Goal: Task Accomplishment & Management: Use online tool/utility

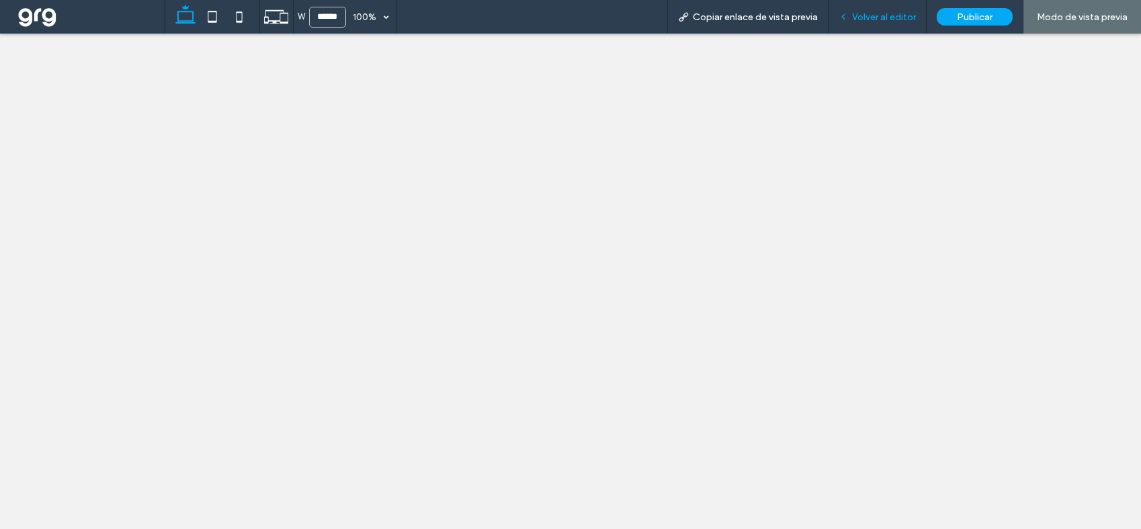
click at [872, 16] on span "Volver al editor" at bounding box center [884, 16] width 64 height 11
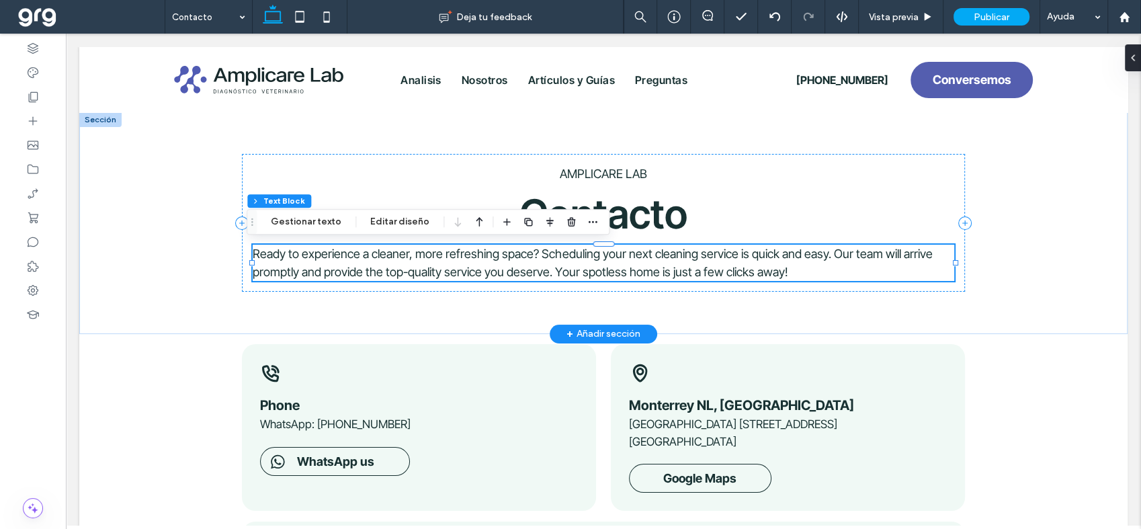
click at [720, 256] on span "Ready to experience a cleaner, more refreshing space? Scheduling your next clea…" at bounding box center [592, 263] width 679 height 32
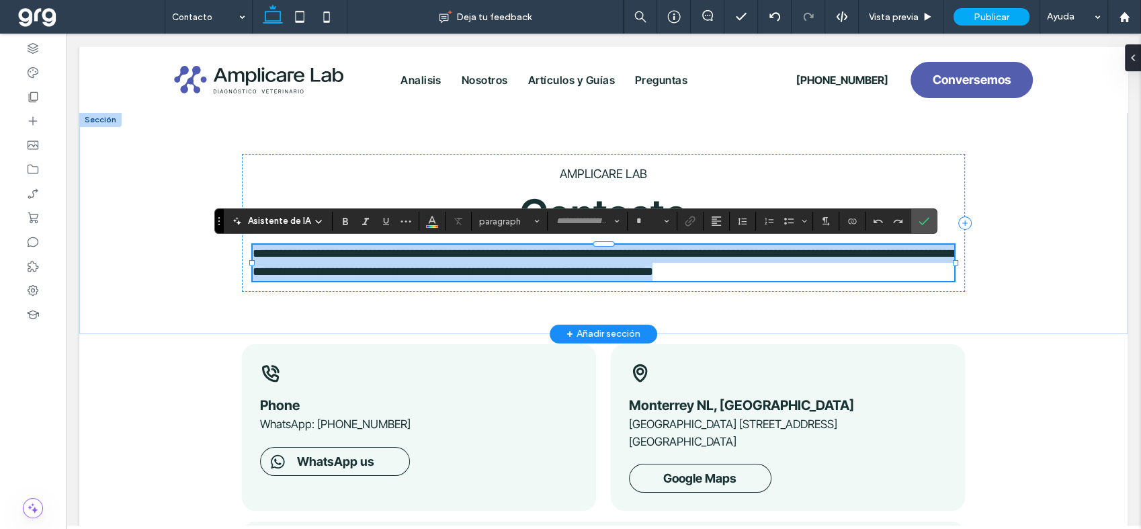
type input "**********"
type input "**"
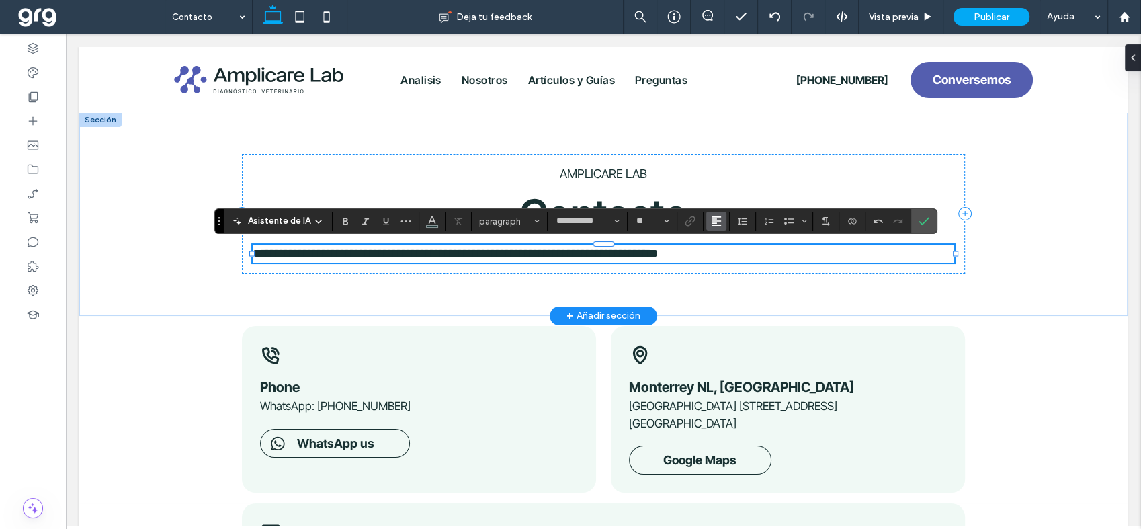
click at [714, 216] on icon "Alineación" at bounding box center [716, 221] width 11 height 11
click at [721, 258] on icon "ui.textEditor.alignment.center" at bounding box center [726, 262] width 11 height 11
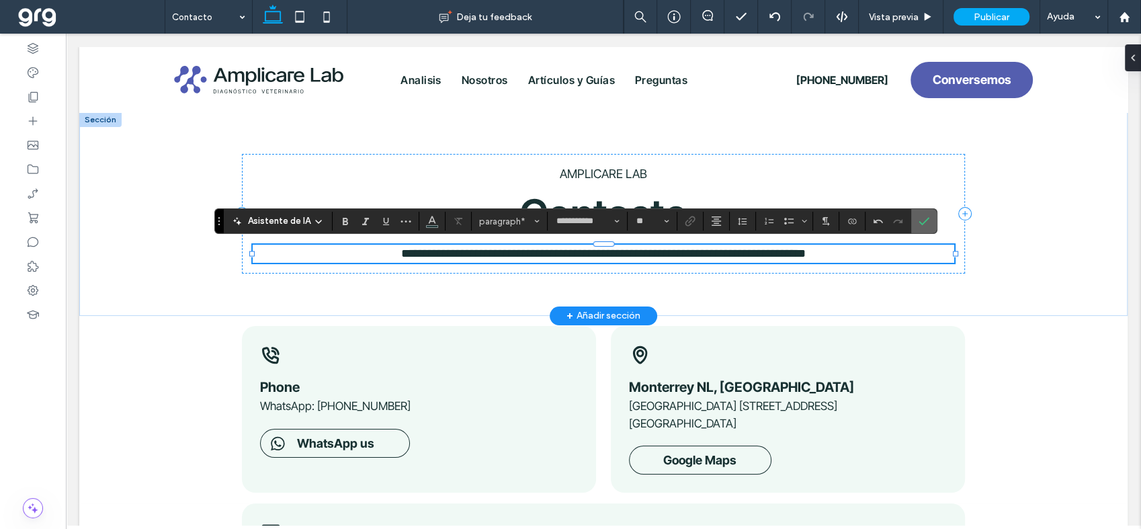
drag, startPoint x: 922, startPoint y: 219, endPoint x: 950, endPoint y: 190, distance: 39.9
click at [922, 219] on icon "Confirmar" at bounding box center [924, 221] width 11 height 11
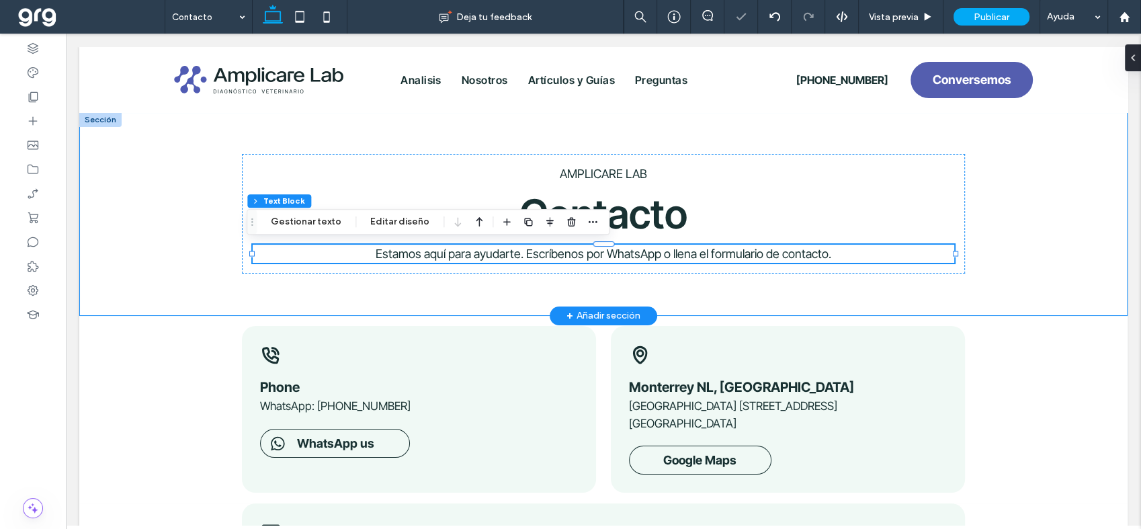
click at [1018, 224] on div "Contacto AMPLICARE LAB Estamos aquí para ayudarte. Escríbenos por WhatsApp o ll…" at bounding box center [603, 214] width 1048 height 204
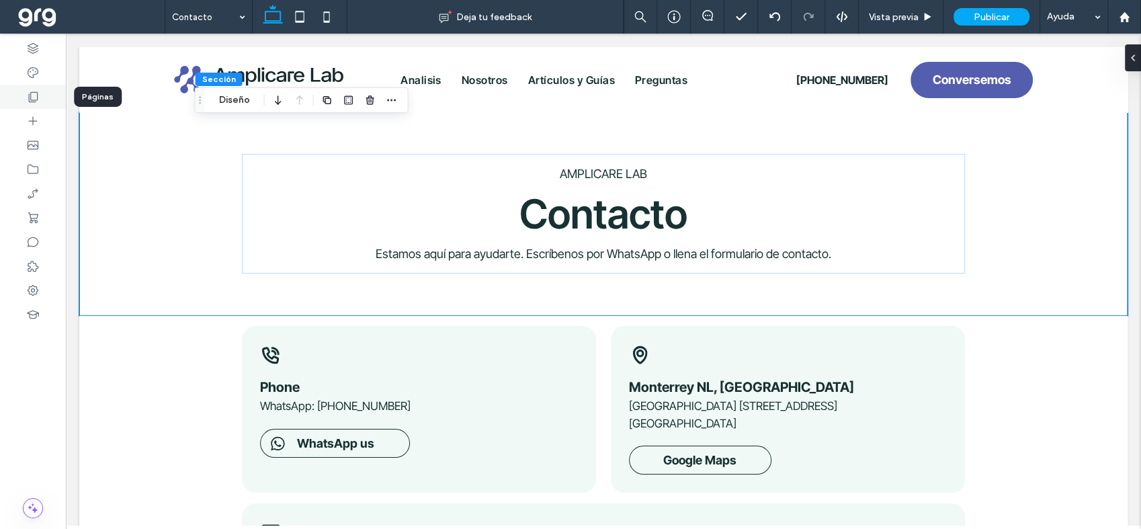
click at [41, 97] on div at bounding box center [33, 97] width 66 height 24
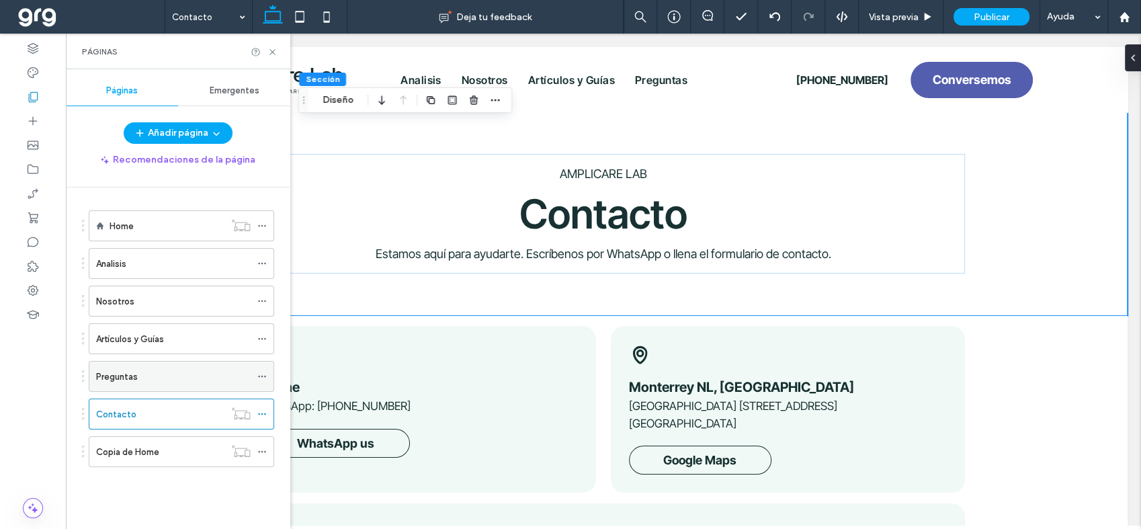
click at [147, 380] on div "Preguntas" at bounding box center [173, 377] width 155 height 14
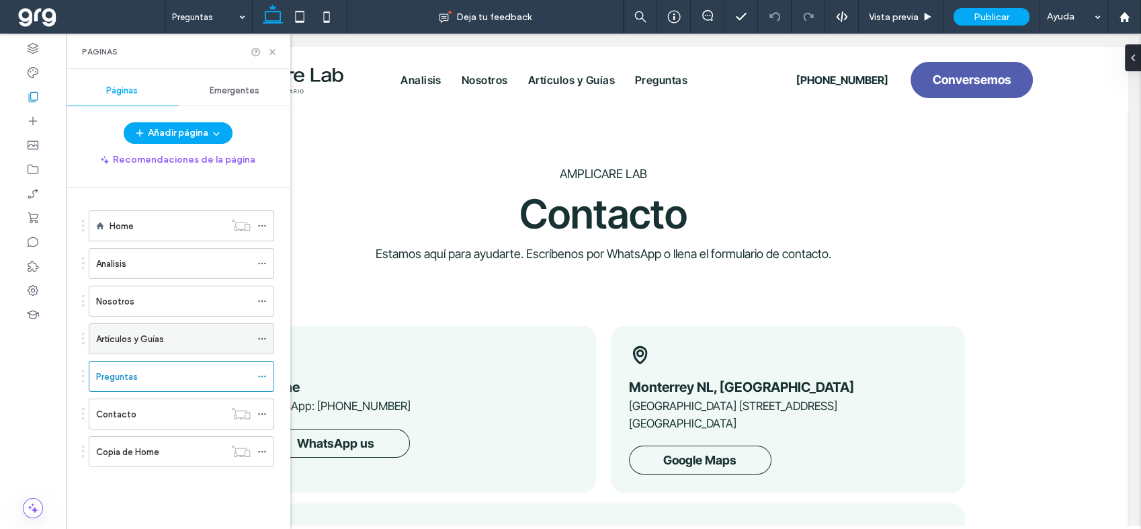
click at [120, 339] on label "Artículos y Guías" at bounding box center [130, 339] width 68 height 24
click at [260, 339] on icon at bounding box center [261, 338] width 9 height 9
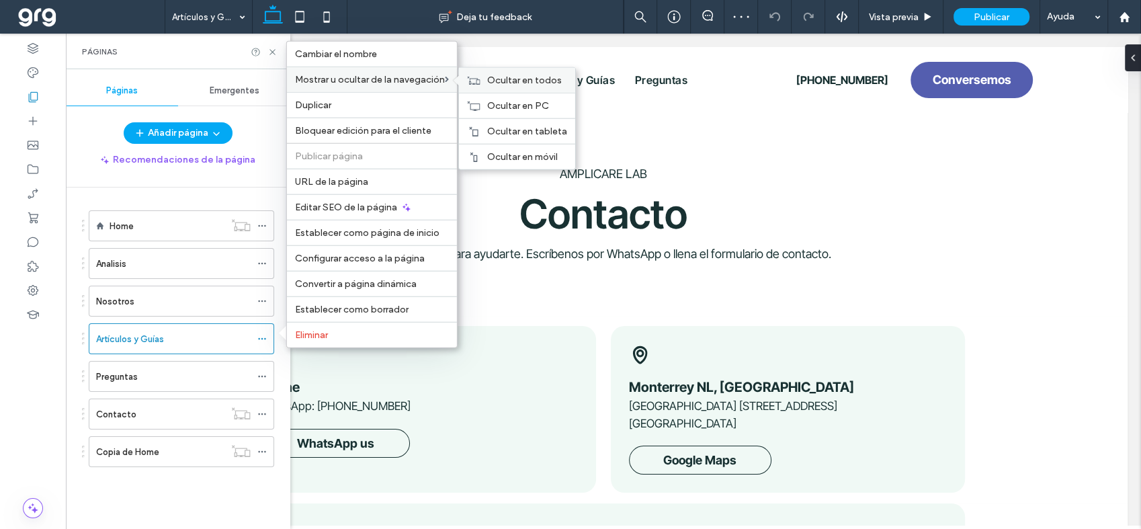
click at [487, 78] on div "Ocultar en todos" at bounding box center [517, 80] width 116 height 25
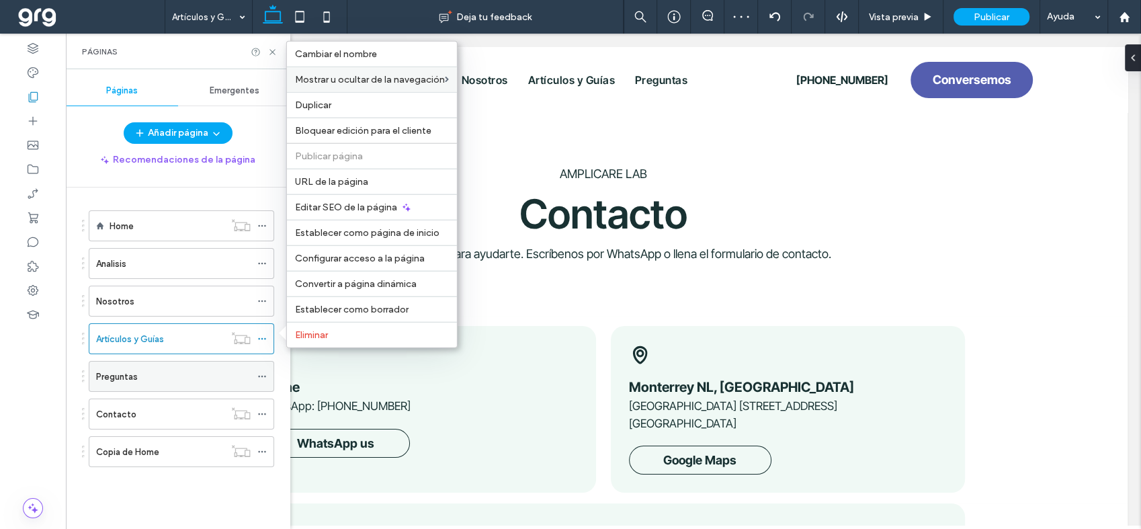
click at [153, 376] on div "Preguntas" at bounding box center [173, 377] width 155 height 14
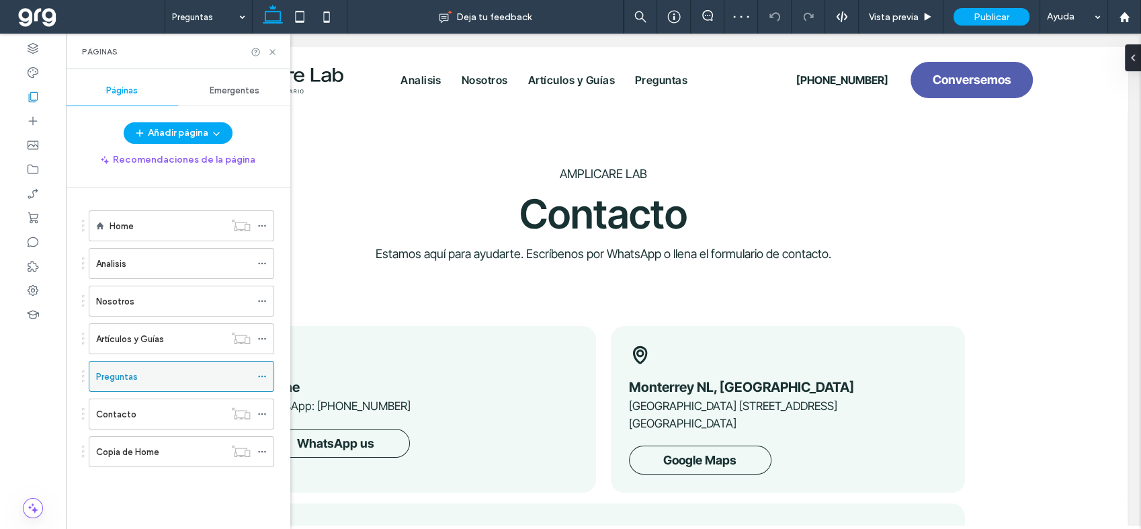
click at [263, 376] on use at bounding box center [261, 377] width 7 height 2
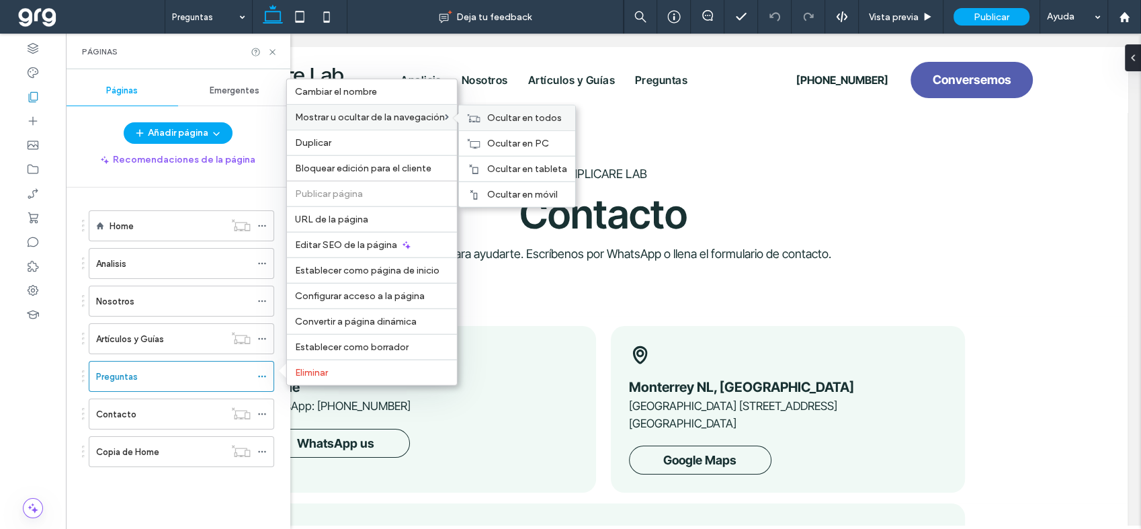
click at [484, 118] on div "Ocultar en todos" at bounding box center [517, 118] width 116 height 25
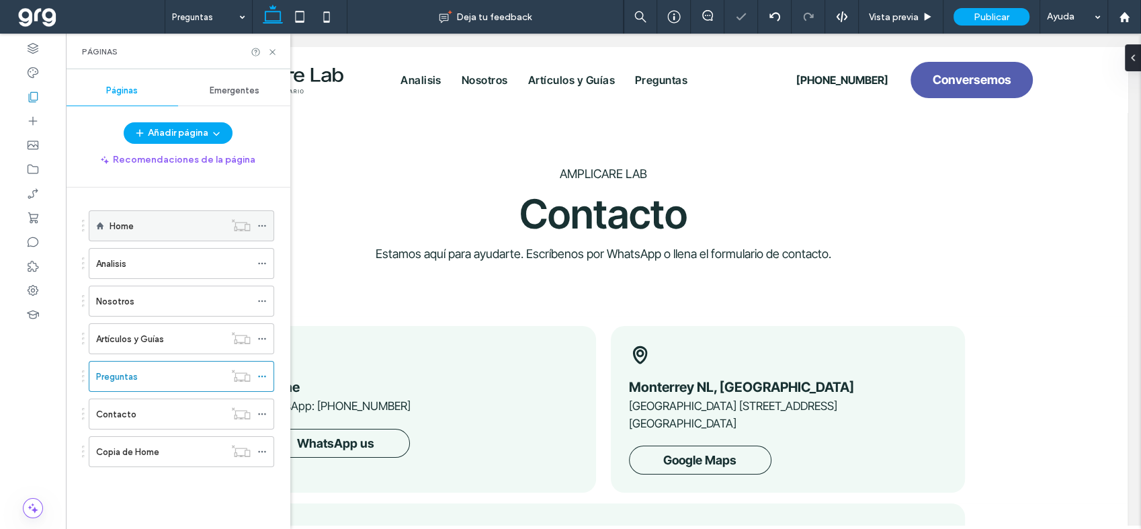
click at [263, 222] on icon at bounding box center [261, 225] width 9 height 9
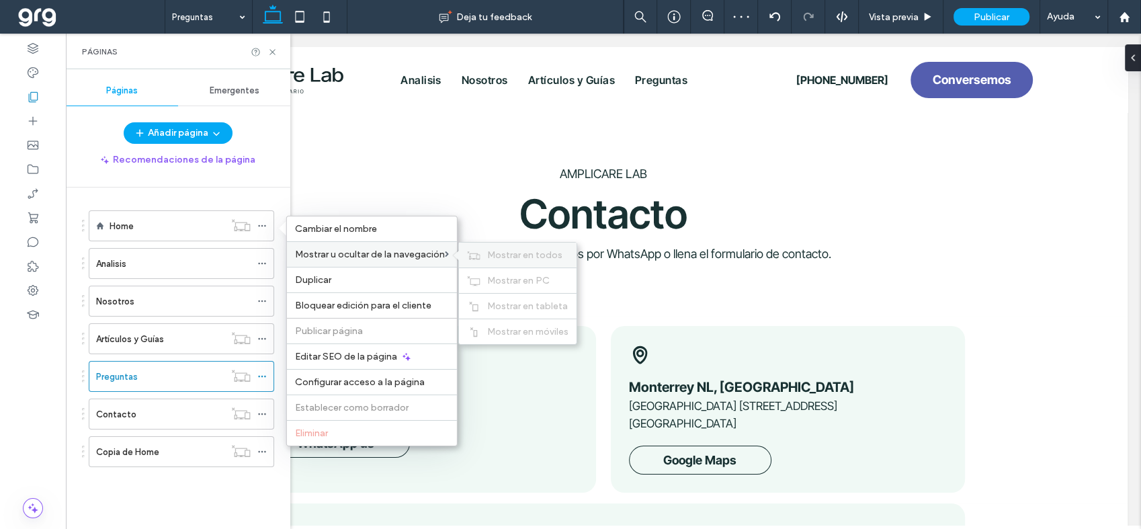
click at [499, 252] on span "Mostrar en todos" at bounding box center [524, 254] width 75 height 11
click at [264, 226] on icon at bounding box center [261, 225] width 9 height 9
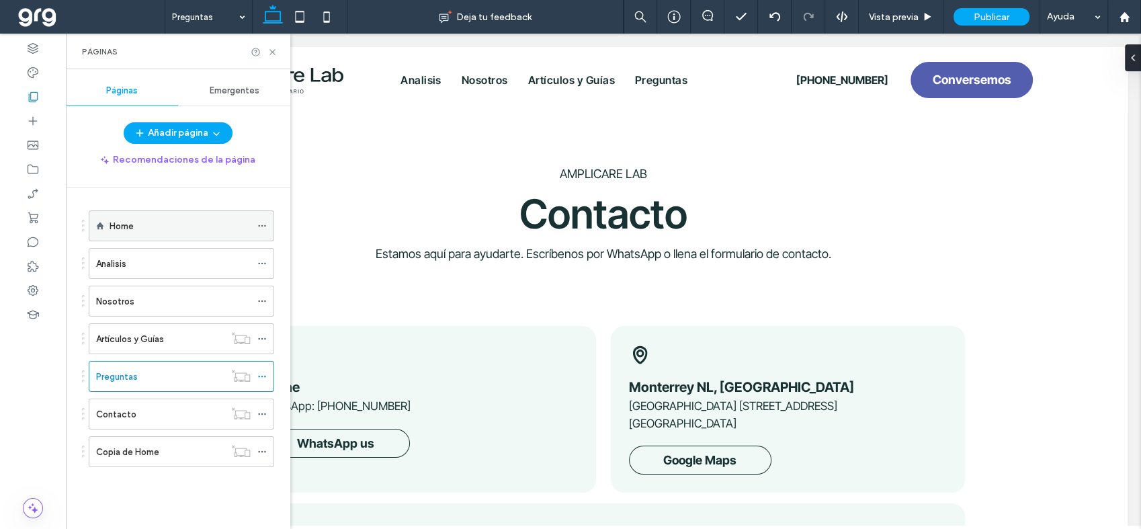
click at [263, 225] on use at bounding box center [261, 226] width 7 height 2
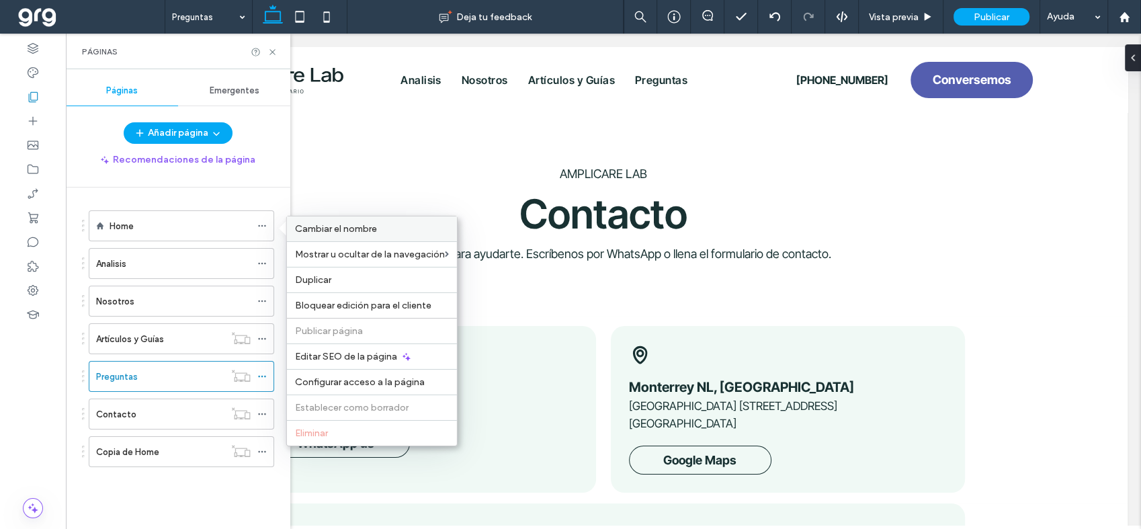
click at [327, 230] on span "Cambiar el nombre" at bounding box center [336, 228] width 82 height 11
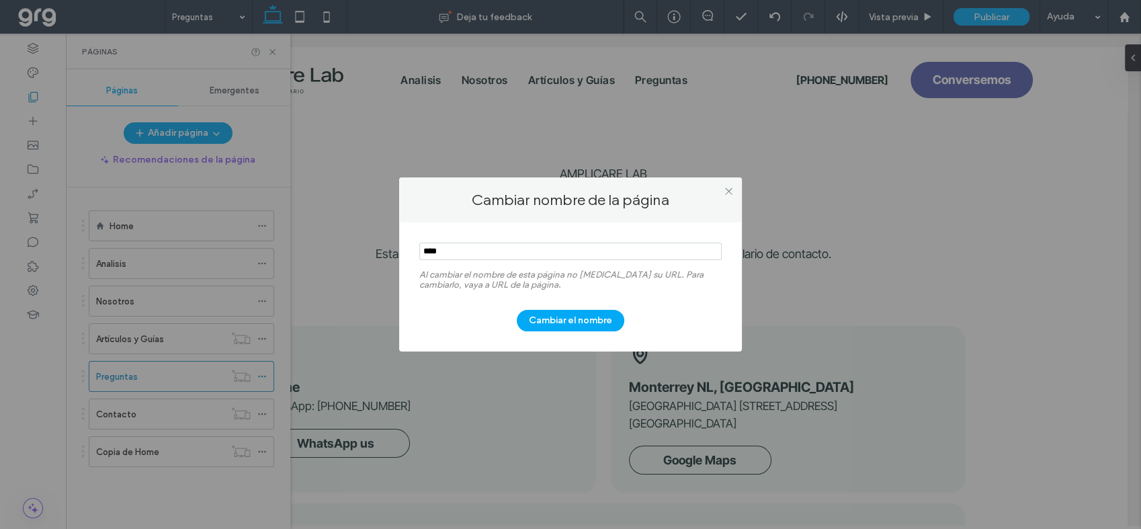
drag, startPoint x: 468, startPoint y: 248, endPoint x: 368, endPoint y: 250, distance: 100.2
click at [368, 250] on div "Cambiar nombre de la página Al cambiar el nombre de esta página no [MEDICAL_DAT…" at bounding box center [570, 264] width 1141 height 529
type input "******"
click at [552, 318] on button "Cambiar el nombre" at bounding box center [571, 321] width 108 height 22
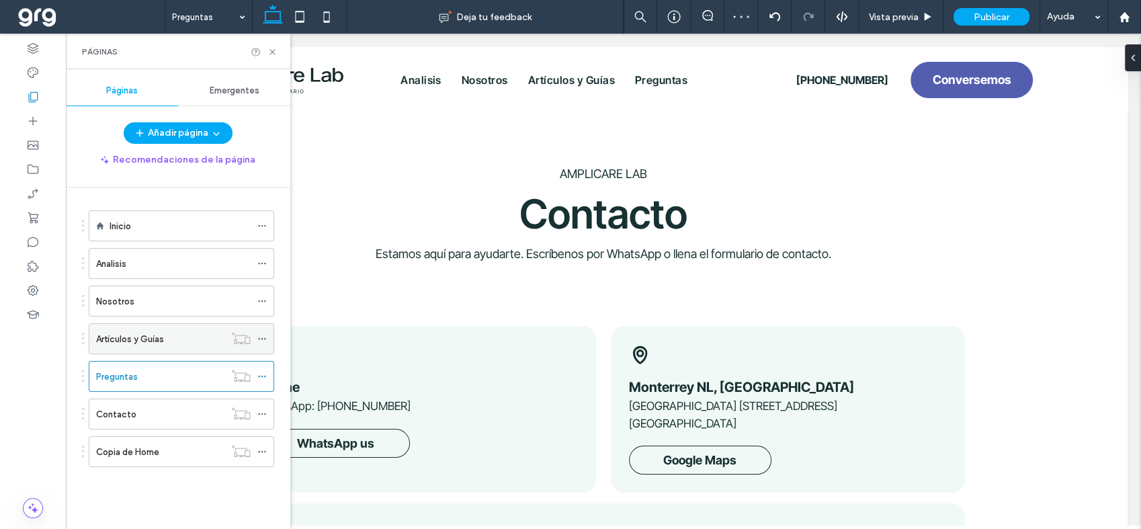
click at [140, 333] on label "Artículos y Guías" at bounding box center [130, 339] width 68 height 24
click at [267, 337] on div "Artículos y Guías Deja tu feedback Vista previa Publicar Ayuda Design Panel Com…" at bounding box center [570, 264] width 1141 height 529
click at [264, 338] on use at bounding box center [261, 339] width 7 height 2
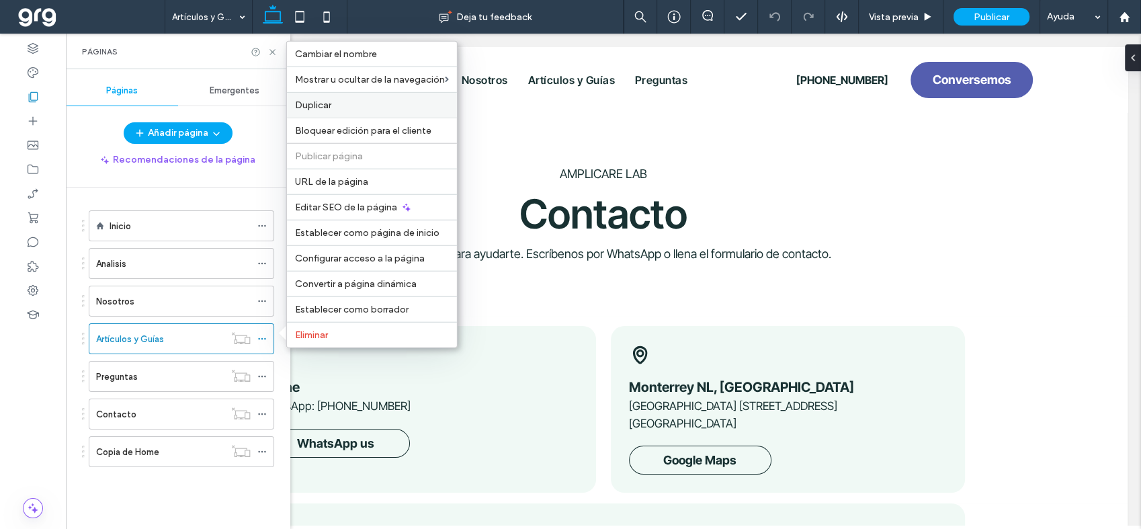
click at [347, 108] on label "Duplicar" at bounding box center [372, 104] width 154 height 11
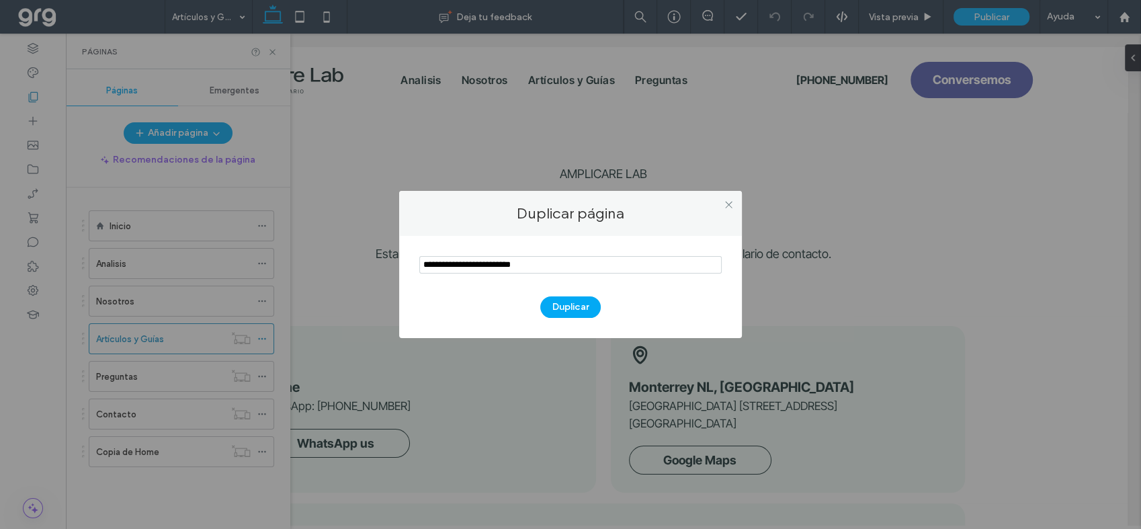
drag, startPoint x: 542, startPoint y: 263, endPoint x: 360, endPoint y: 237, distance: 184.0
click at [360, 237] on div "Duplicar página Duplicar" at bounding box center [570, 264] width 1141 height 529
type input "**********"
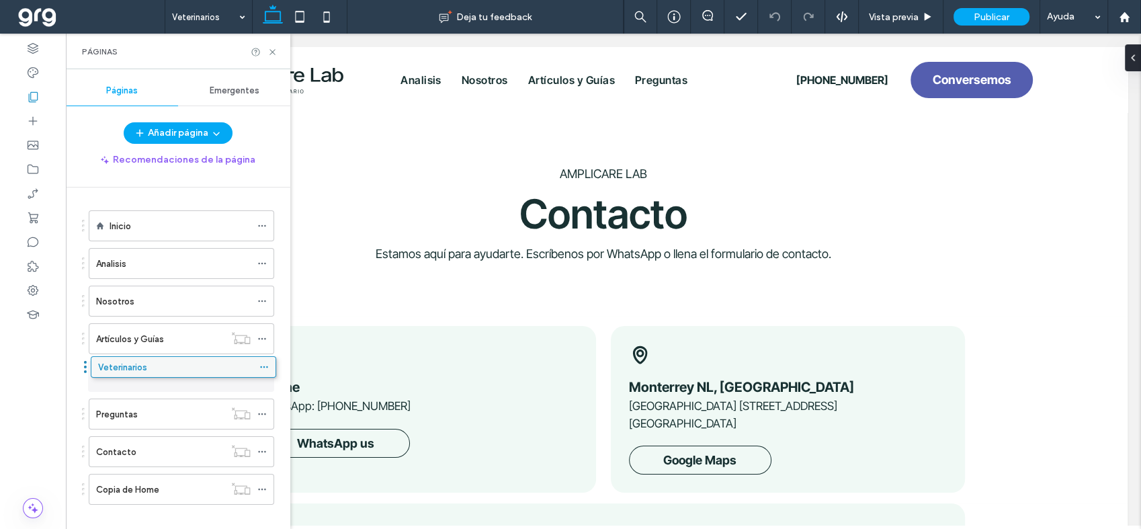
drag, startPoint x: 177, startPoint y: 487, endPoint x: 179, endPoint y: 370, distance: 116.3
click at [262, 376] on icon at bounding box center [261, 376] width 9 height 9
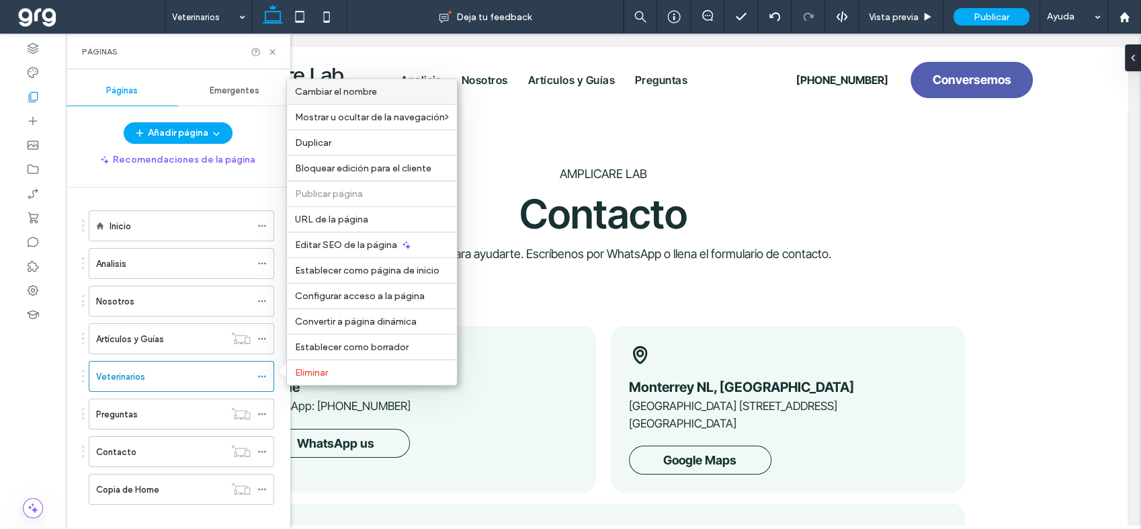
click at [349, 97] on span "Cambiar el nombre" at bounding box center [336, 91] width 82 height 11
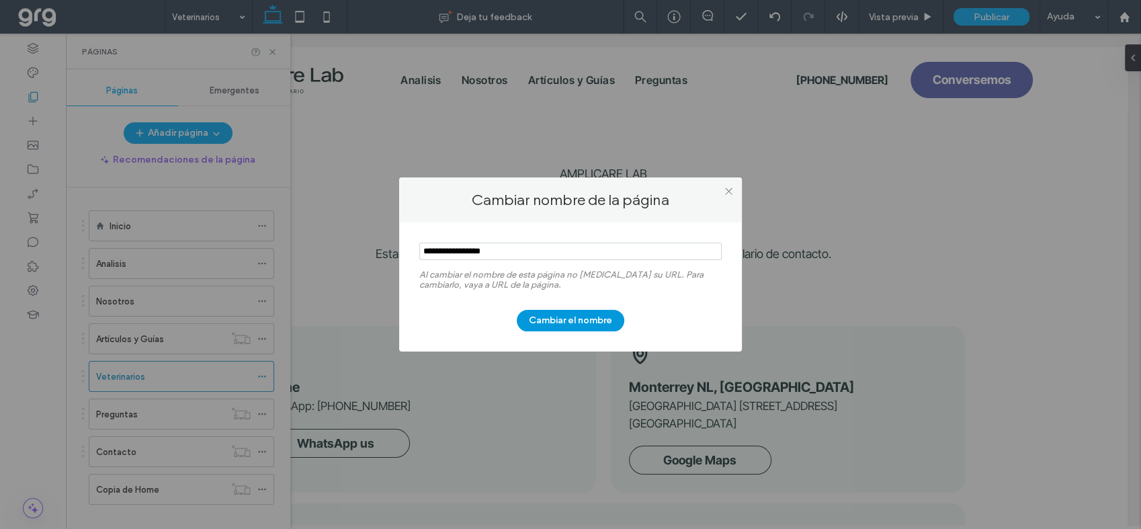
type input "**********"
click at [550, 323] on button "Cambiar el nombre" at bounding box center [571, 321] width 108 height 22
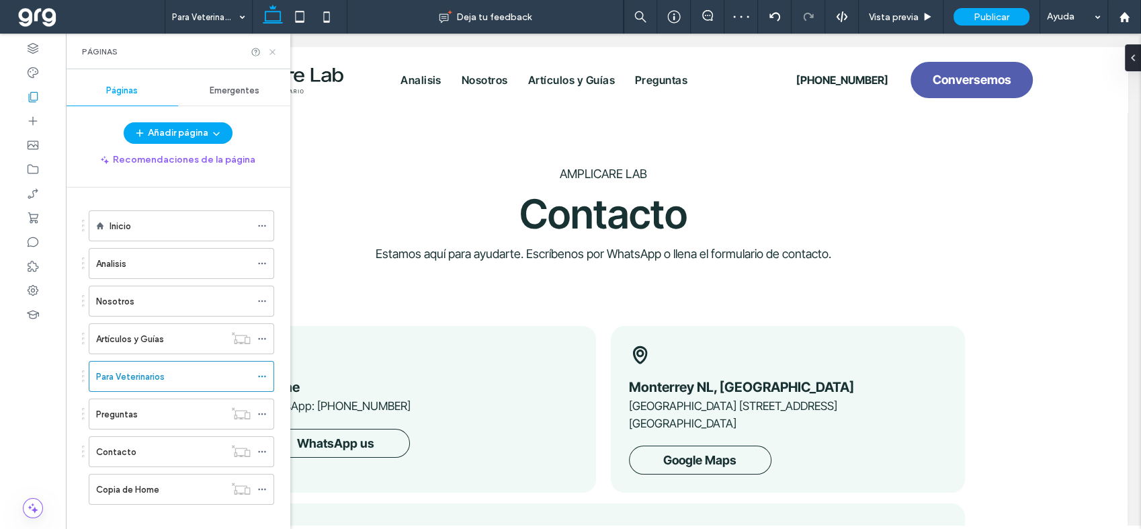
click at [274, 52] on use at bounding box center [272, 51] width 5 height 5
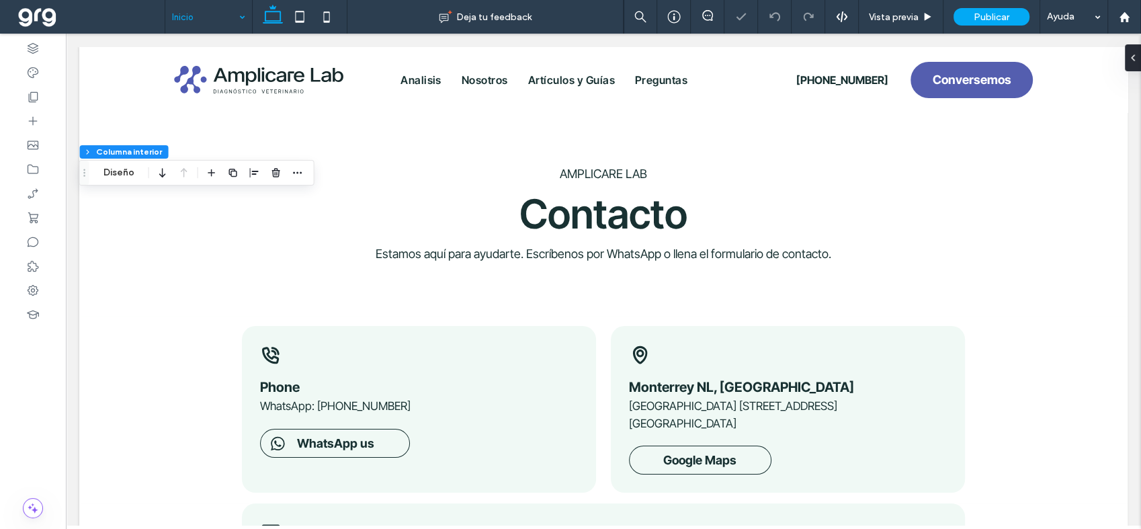
type input "**"
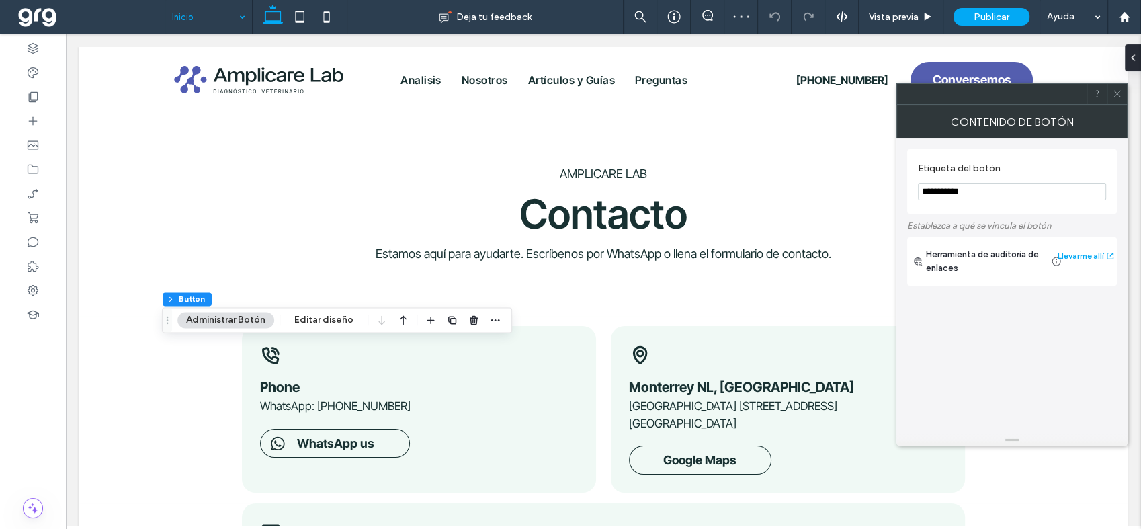
type input "**"
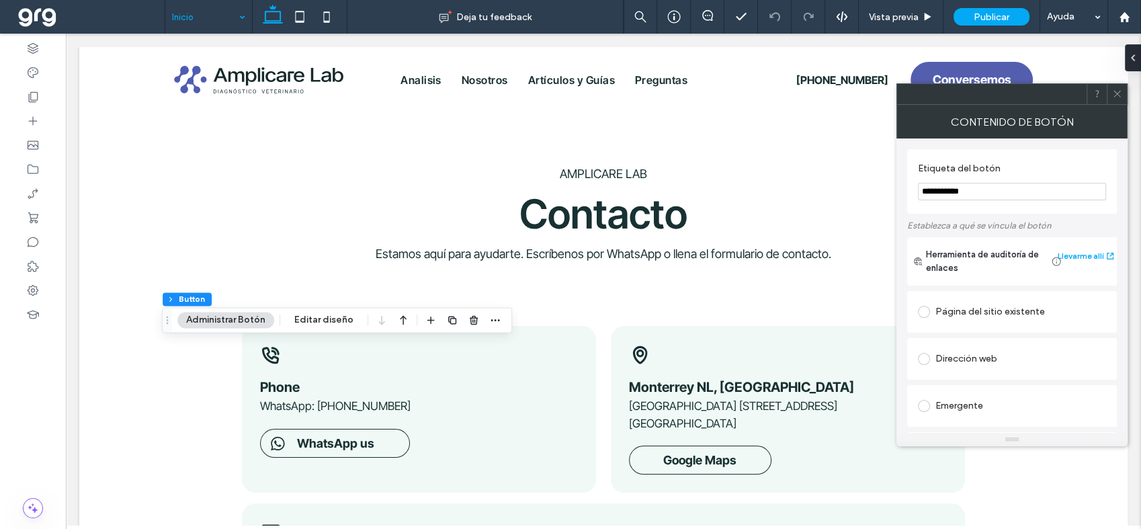
paste input "**********"
type input "**********"
click at [1117, 92] on icon at bounding box center [1117, 94] width 10 height 10
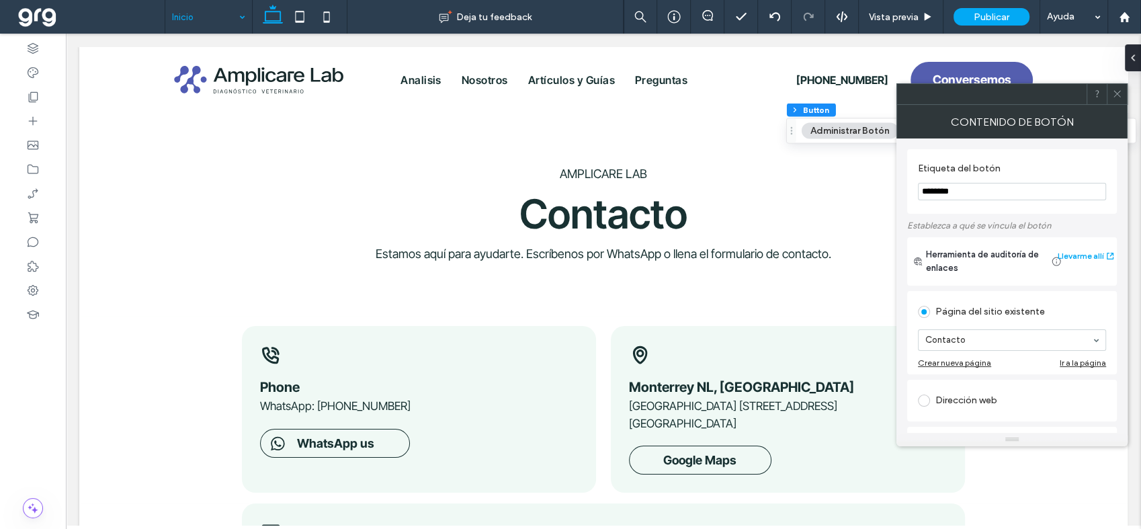
type input "********"
click at [1117, 94] on use at bounding box center [1117, 94] width 7 height 7
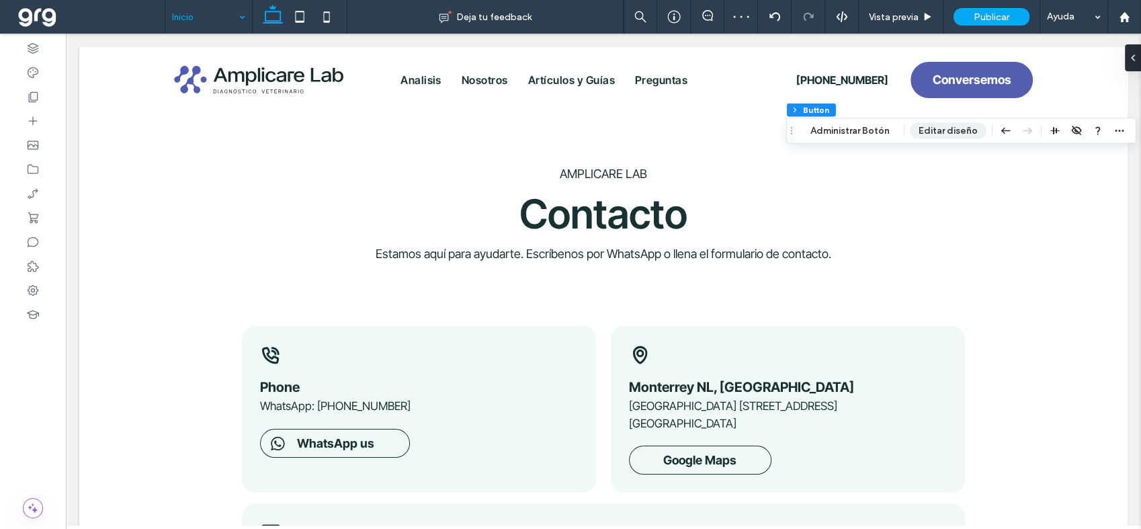
click at [946, 133] on button "Editar diseño" at bounding box center [948, 131] width 77 height 16
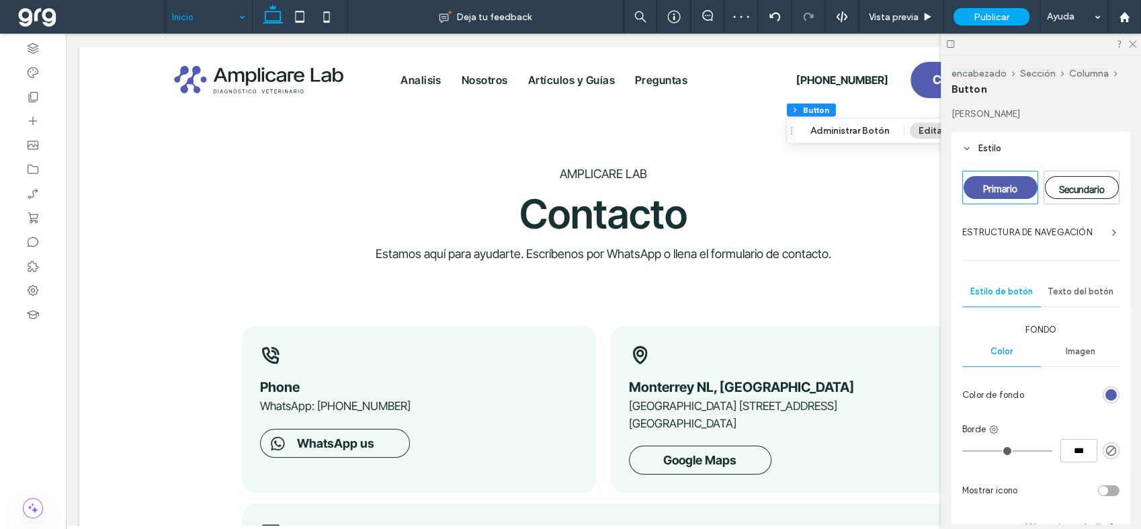
click at [1078, 185] on span "Secundario" at bounding box center [1082, 188] width 46 height 11
type input "*"
type input "***"
click at [1132, 39] on icon at bounding box center [1132, 43] width 9 height 9
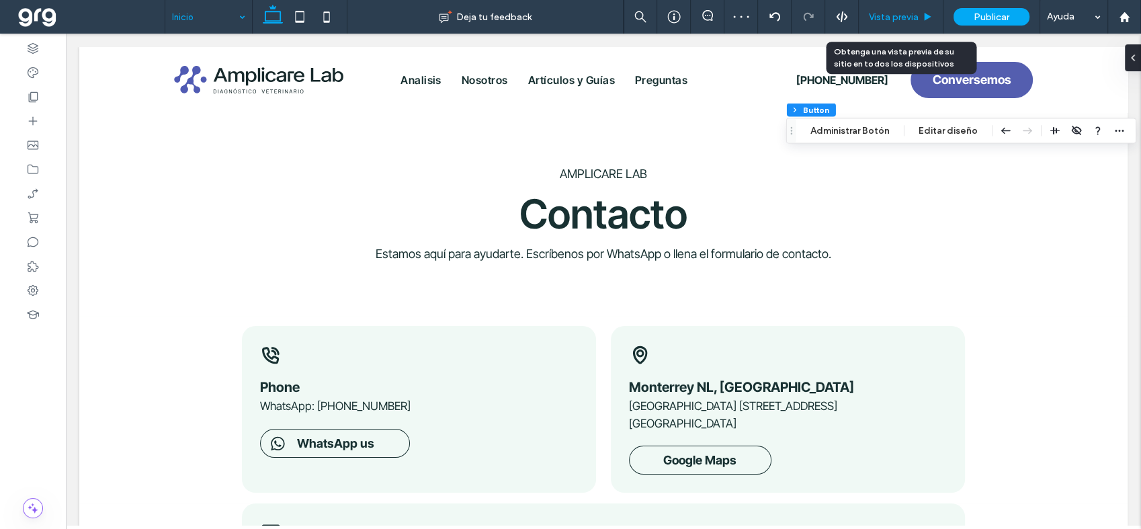
click at [898, 12] on span "Vista previa" at bounding box center [894, 16] width 50 height 11
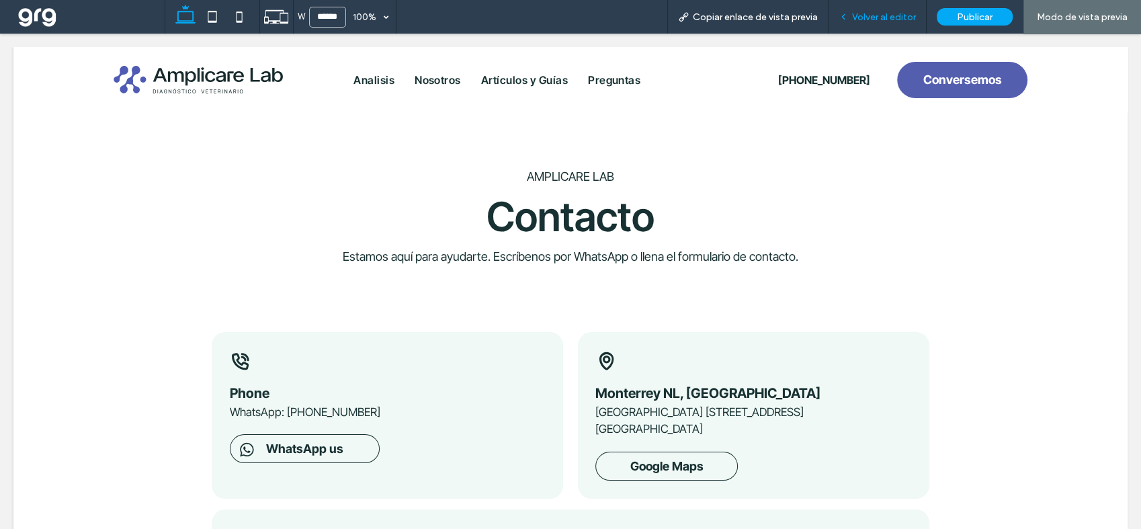
click at [887, 13] on span "Volver al editor" at bounding box center [884, 16] width 64 height 11
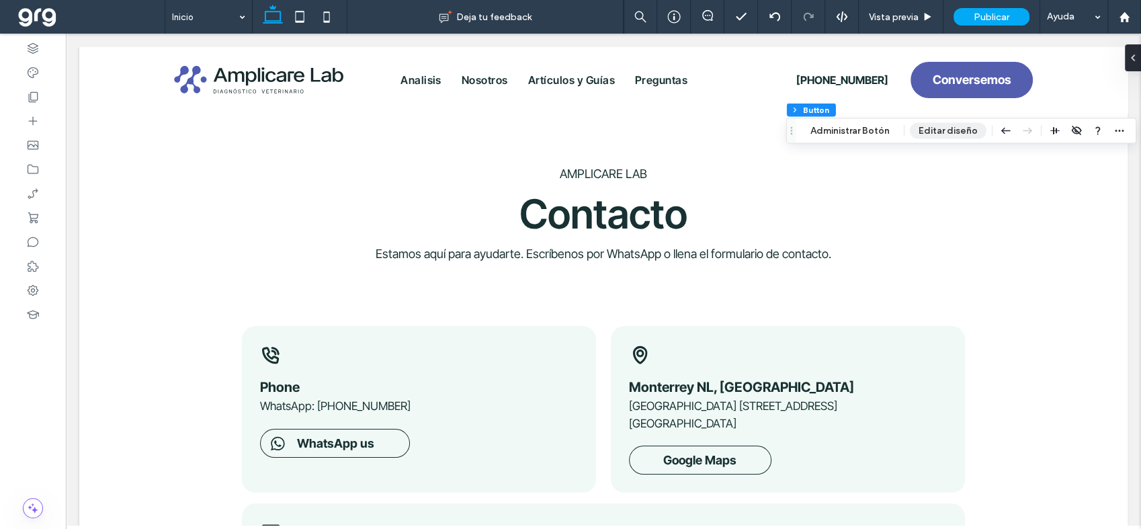
click at [953, 130] on button "Editar diseño" at bounding box center [948, 131] width 77 height 16
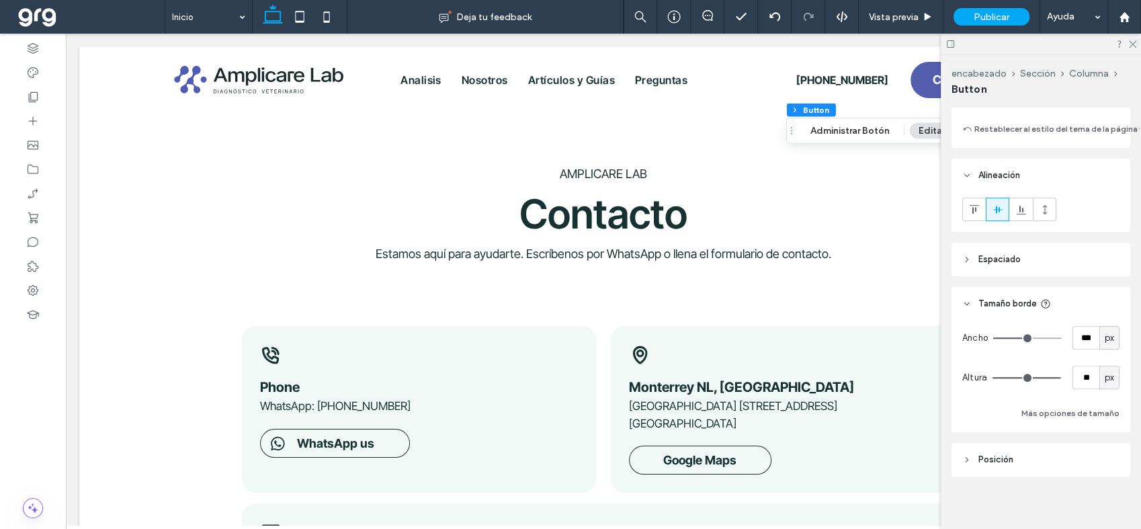
scroll to position [448, 0]
click at [1083, 378] on input "**" at bounding box center [1086, 376] width 27 height 24
type input "**"
click at [1132, 44] on use at bounding box center [1132, 44] width 7 height 7
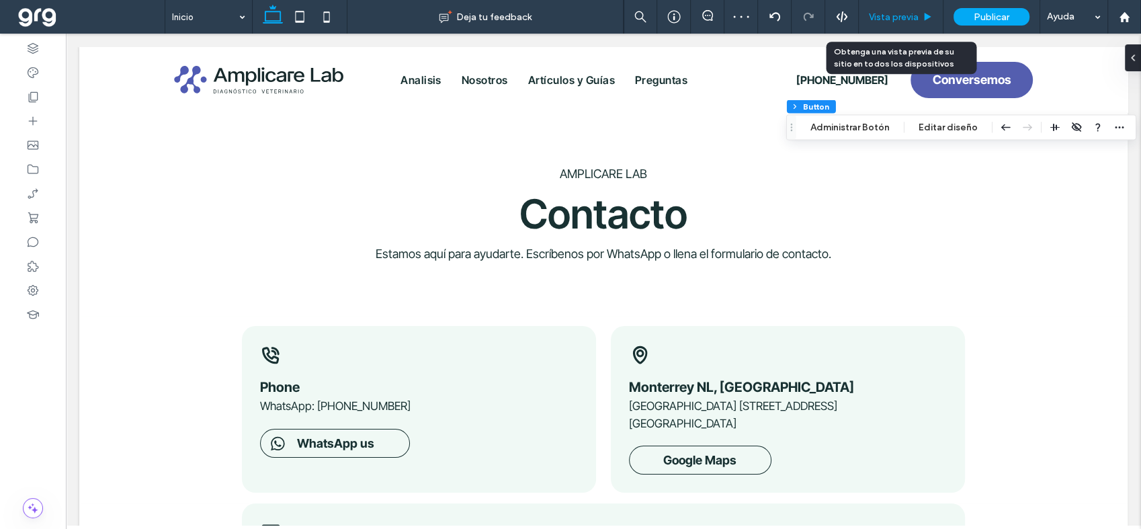
click at [887, 31] on div "Vista previa" at bounding box center [901, 17] width 85 height 34
click at [888, 13] on span "Vista previa" at bounding box center [894, 16] width 50 height 11
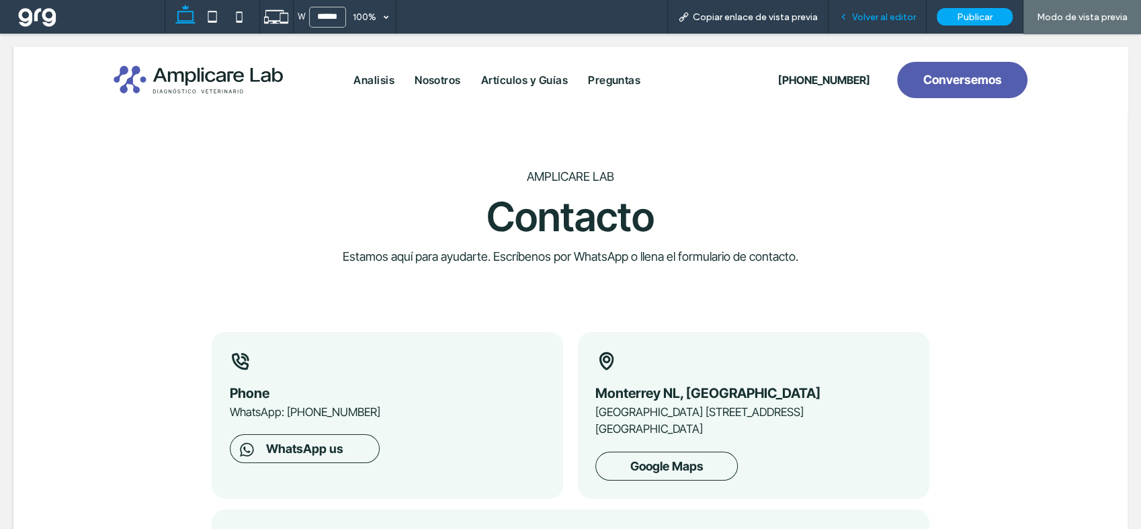
click at [877, 10] on div "Volver al editor" at bounding box center [878, 17] width 98 height 34
click at [878, 15] on span "Volver al editor" at bounding box center [884, 16] width 64 height 11
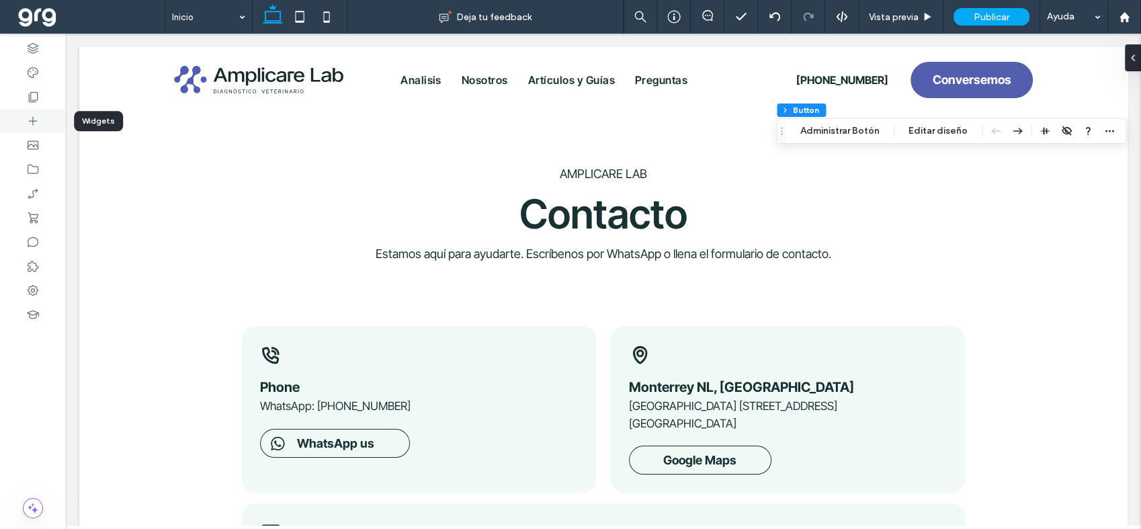
click at [32, 118] on icon at bounding box center [32, 120] width 13 height 13
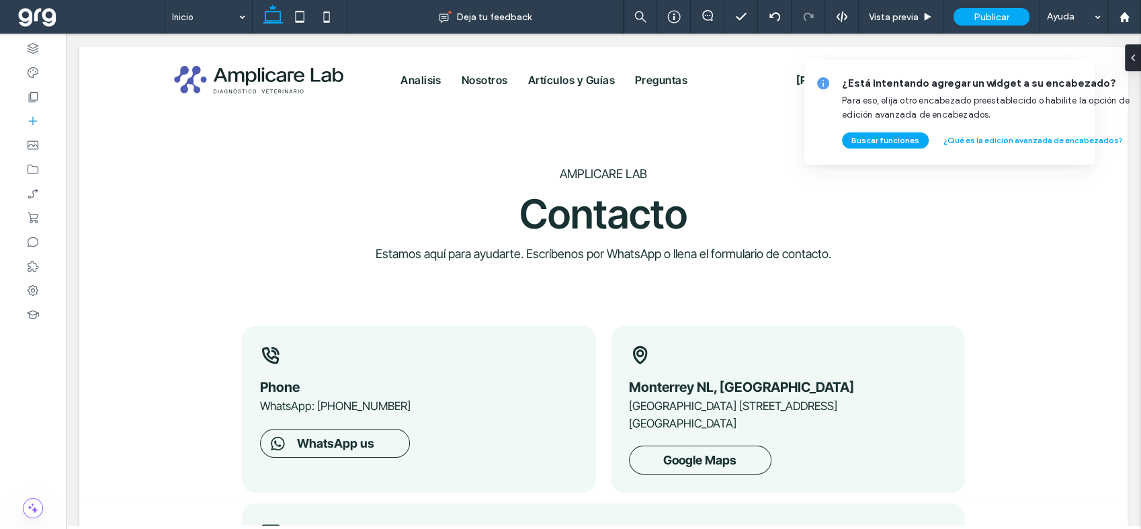
drag, startPoint x: 107, startPoint y: 267, endPoint x: 849, endPoint y: 102, distance: 760.8
click at [901, 140] on button "Buscar funciones" at bounding box center [885, 140] width 87 height 16
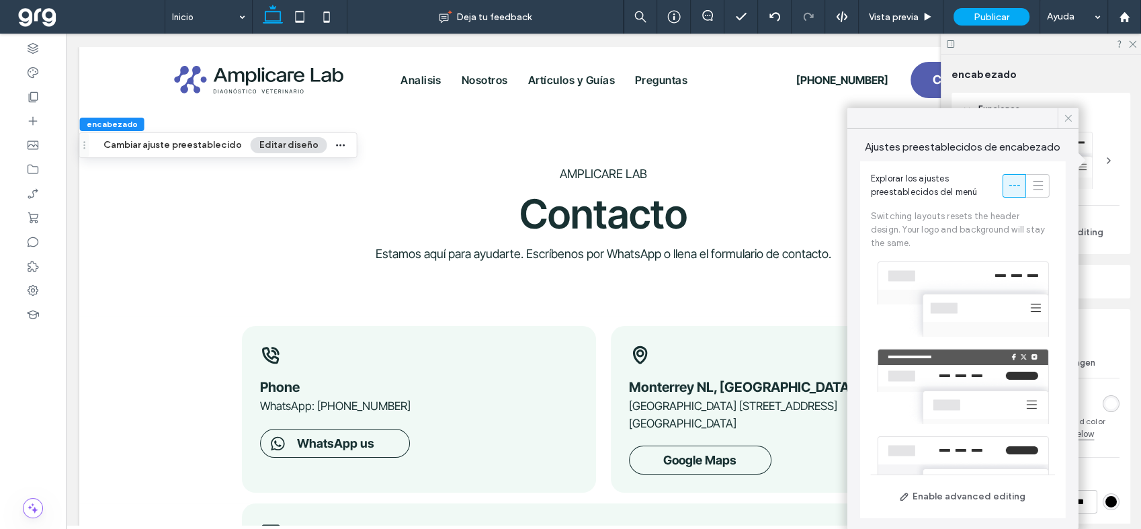
click at [1070, 122] on icon at bounding box center [1069, 118] width 12 height 12
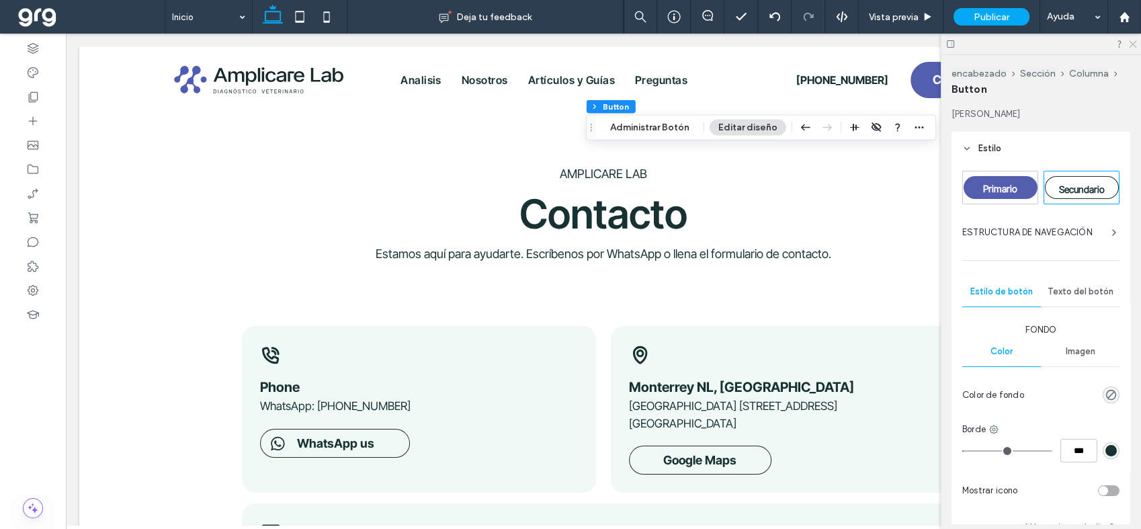
click at [1134, 47] on icon at bounding box center [1132, 43] width 9 height 9
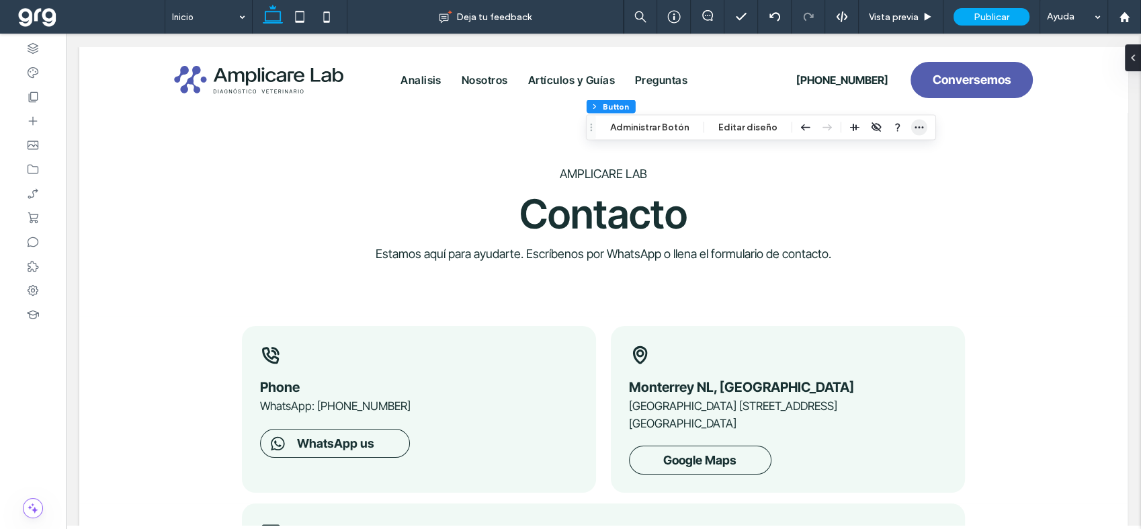
click at [921, 126] on use "button" at bounding box center [919, 127] width 9 height 2
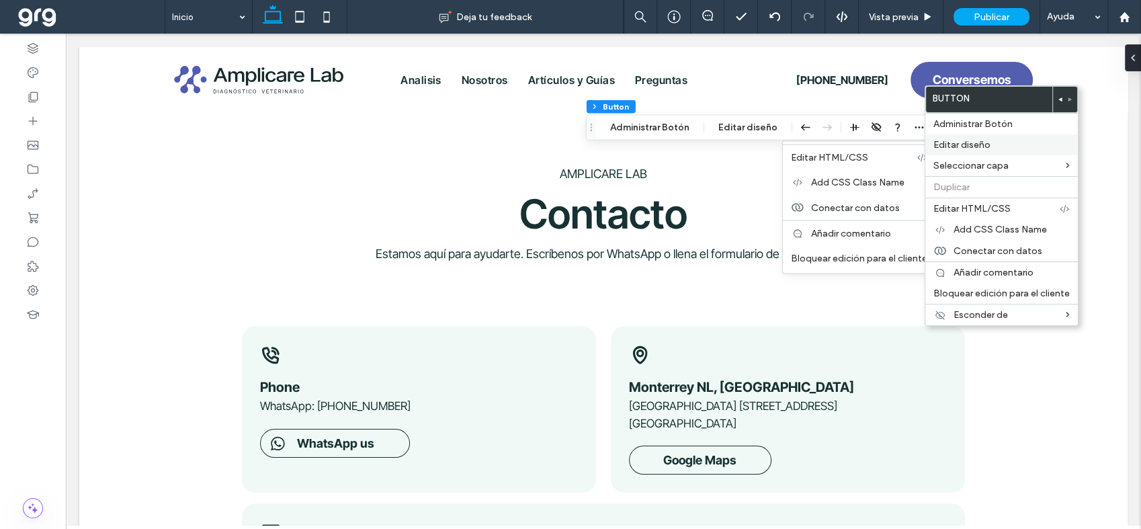
click at [946, 139] on span "Editar diseño" at bounding box center [962, 144] width 57 height 11
type input "*"
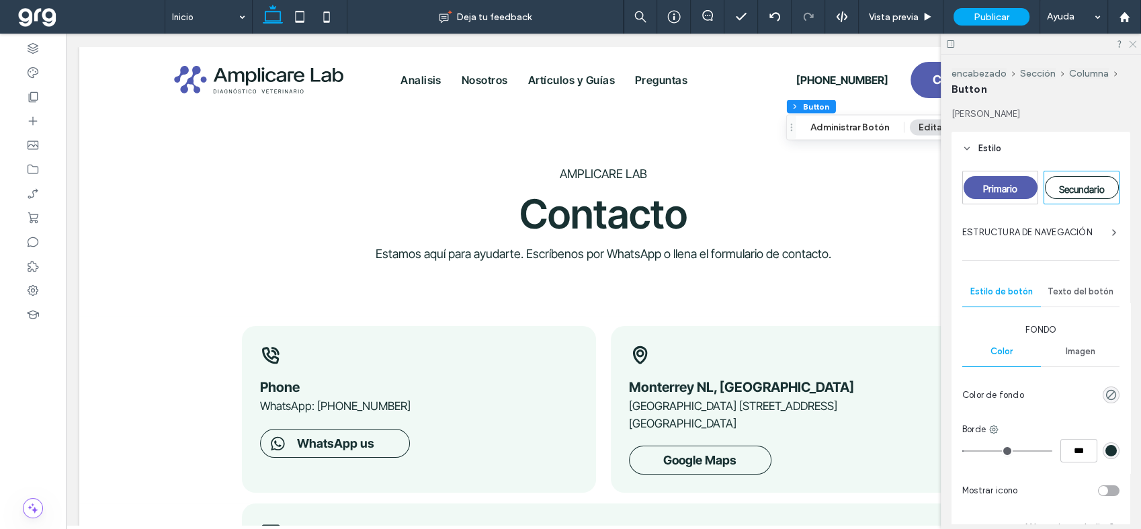
click at [1133, 43] on icon at bounding box center [1132, 43] width 9 height 9
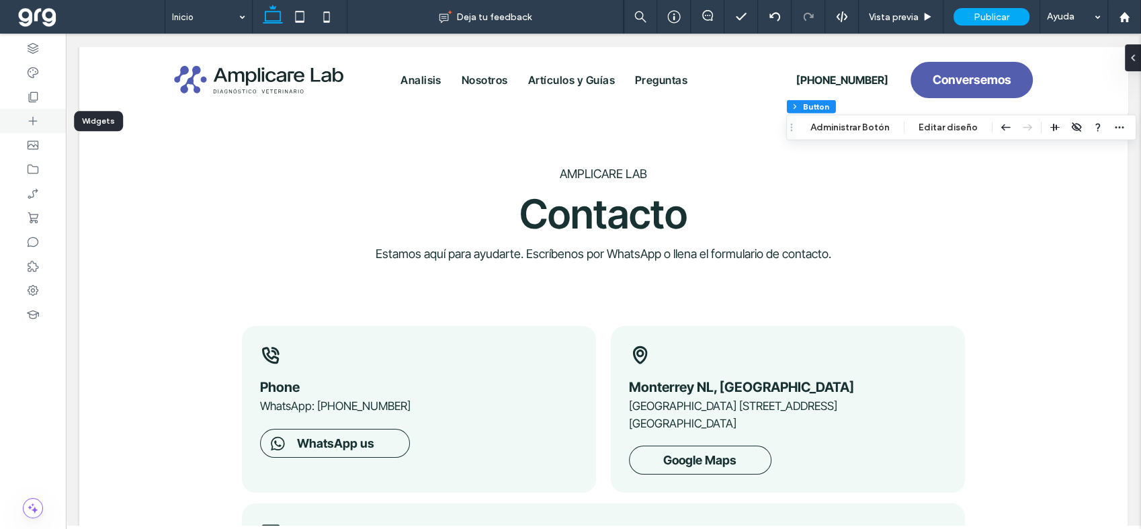
click at [28, 119] on icon at bounding box center [32, 120] width 13 height 13
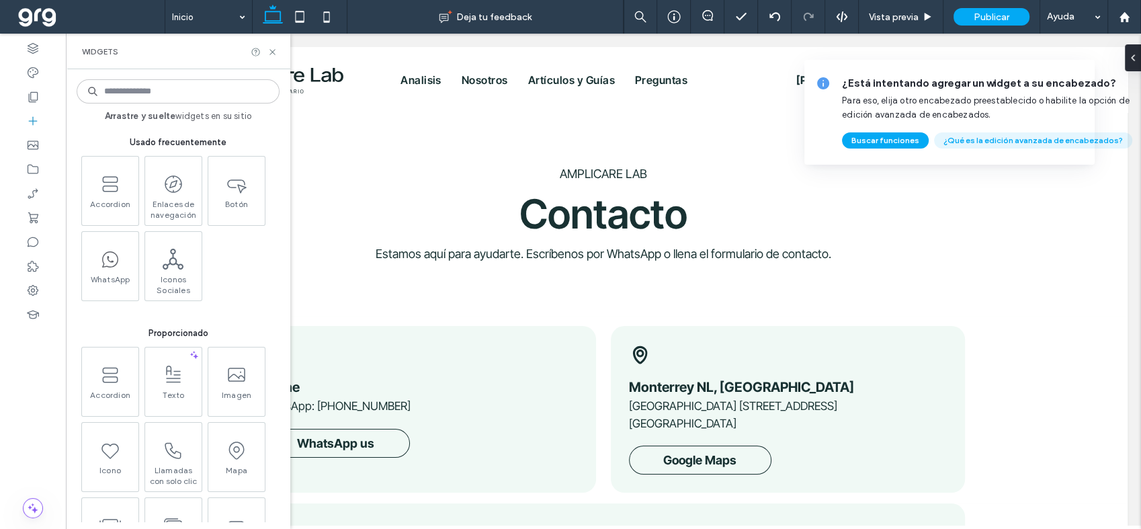
click at [953, 142] on button "¿Qué es la edición avanzada de encabezados?" at bounding box center [1033, 140] width 198 height 16
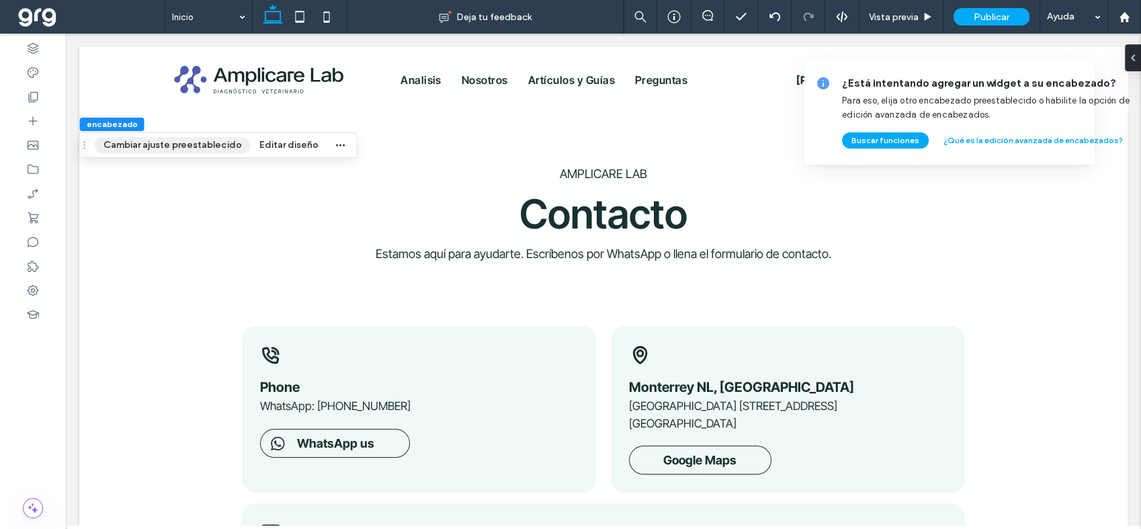
click at [183, 140] on button "Cambiar ajuste preestablecido" at bounding box center [173, 145] width 156 height 16
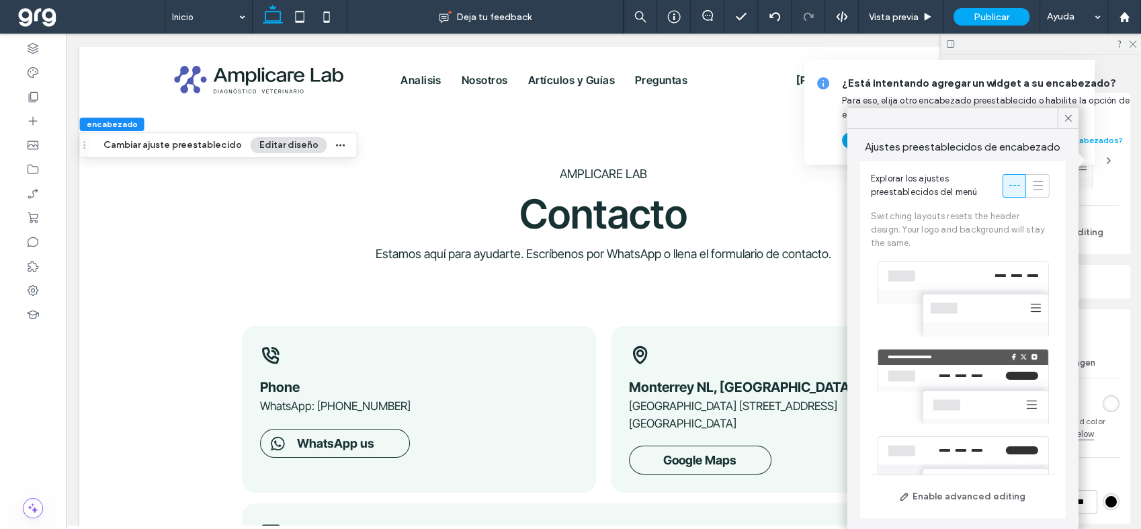
scroll to position [298, 0]
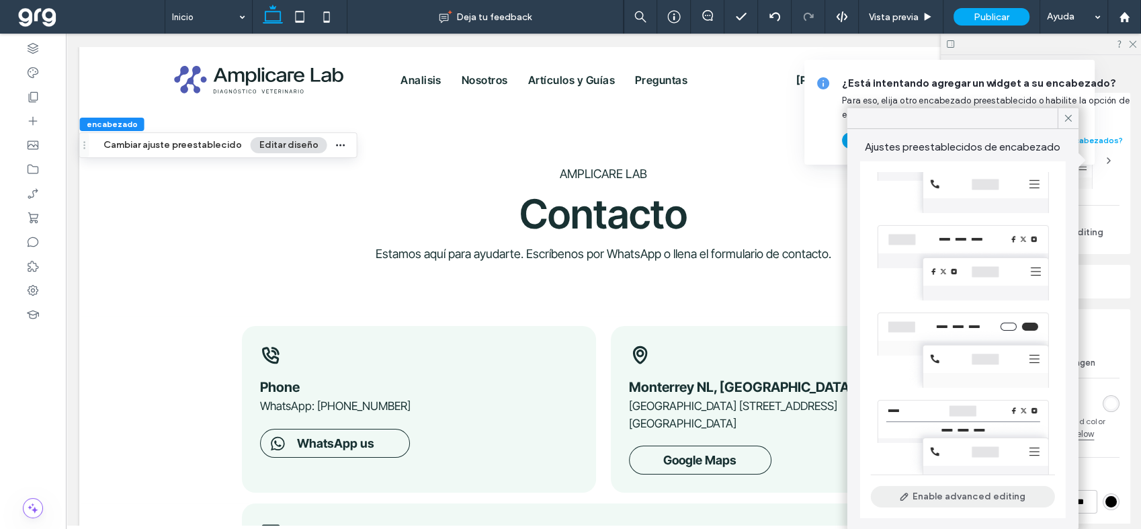
click at [992, 504] on button "Enable advanced editing" at bounding box center [963, 497] width 184 height 22
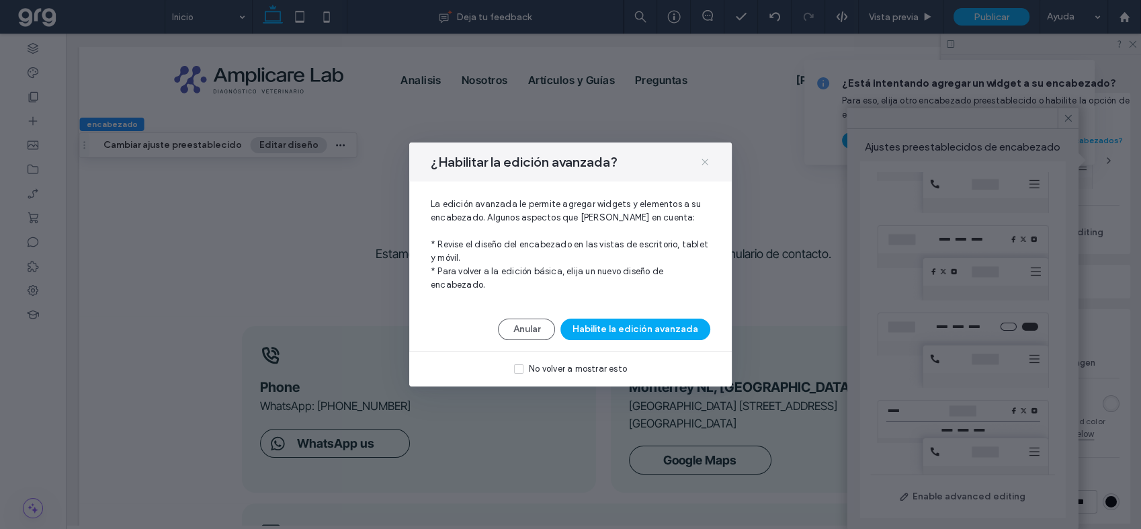
click at [706, 165] on icon at bounding box center [705, 162] width 11 height 11
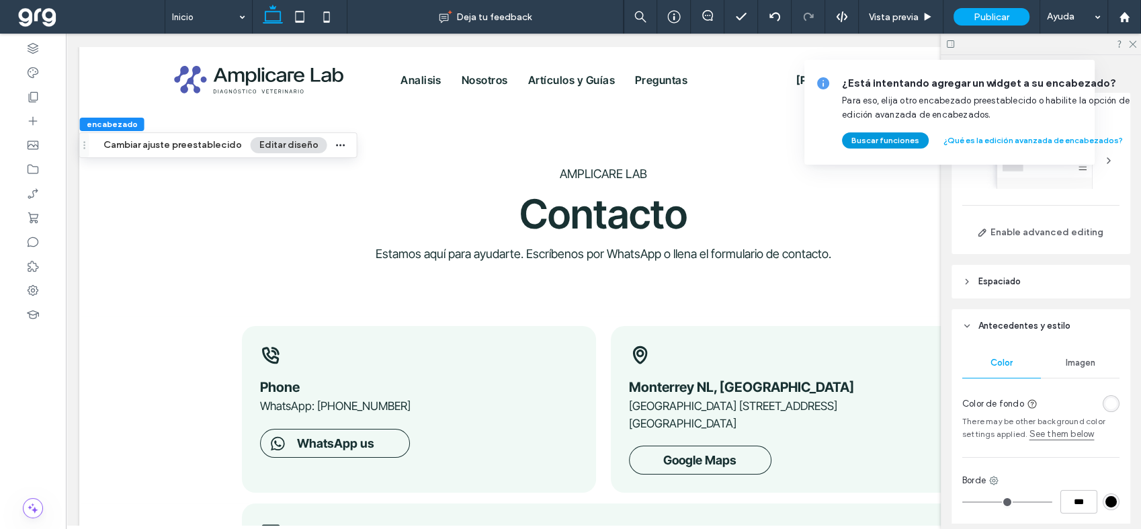
click at [869, 144] on button "Buscar funciones" at bounding box center [885, 140] width 87 height 16
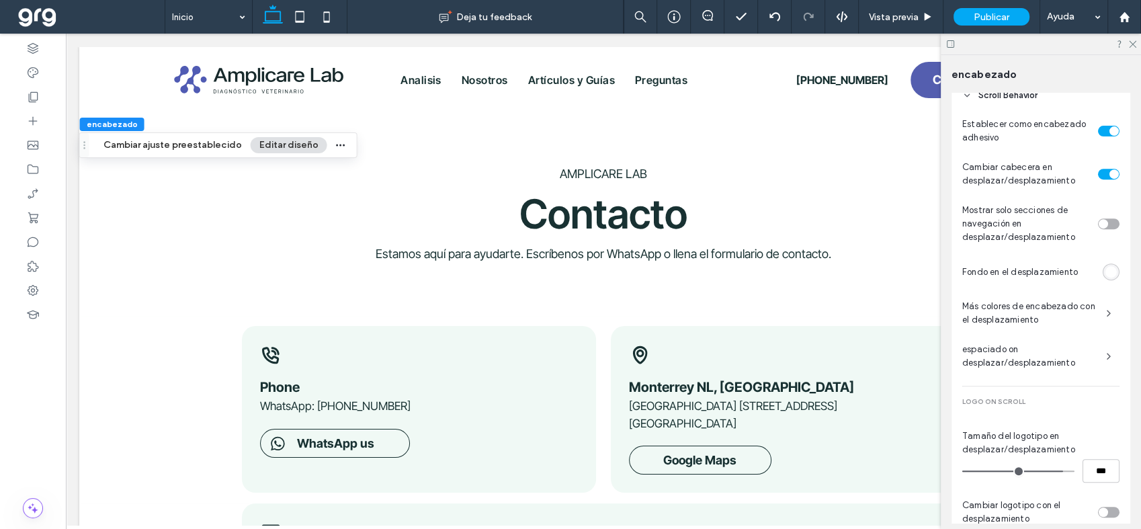
scroll to position [668, 0]
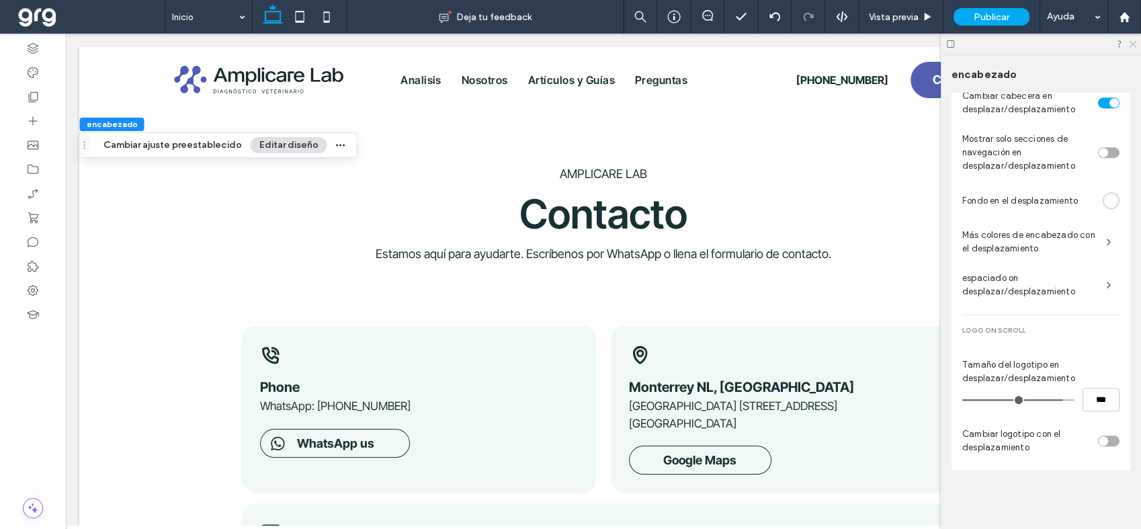
click at [1129, 42] on icon at bounding box center [1132, 43] width 9 height 9
